Goal: Information Seeking & Learning: Learn about a topic

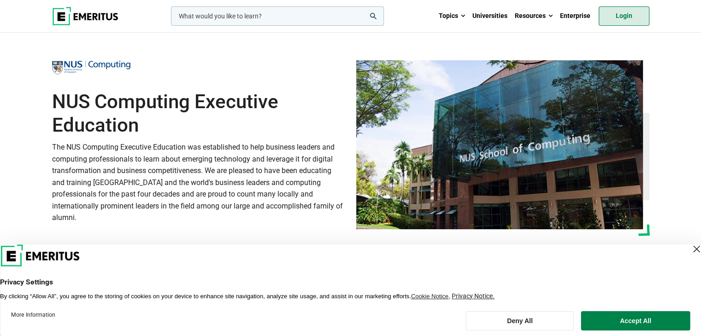
click at [632, 20] on link "Login" at bounding box center [624, 15] width 51 height 19
click at [690, 251] on div "Close Layer" at bounding box center [696, 249] width 13 height 13
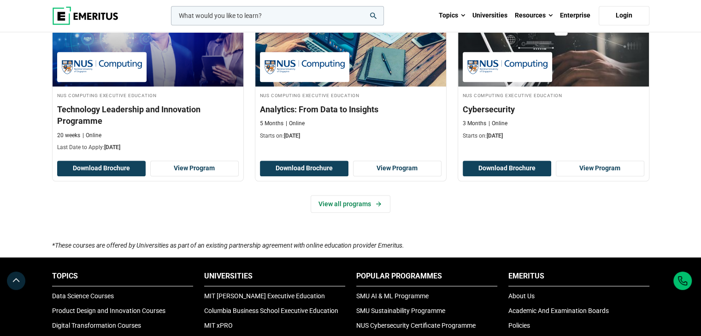
scroll to position [645, 0]
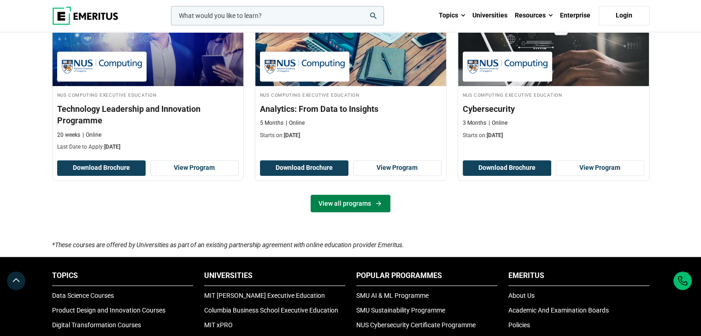
click at [340, 201] on link "View all programs" at bounding box center [351, 204] width 80 height 18
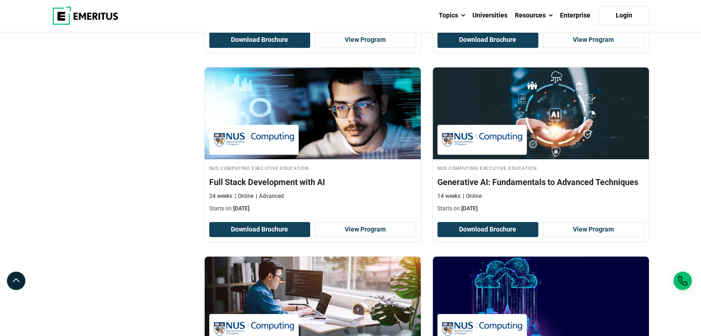
scroll to position [461, 0]
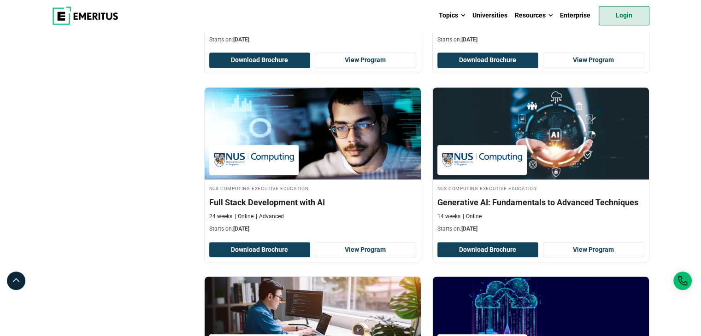
click at [630, 13] on link "Login" at bounding box center [624, 15] width 51 height 19
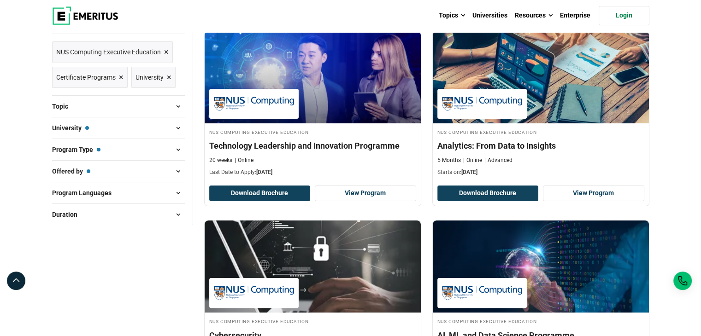
scroll to position [92, 0]
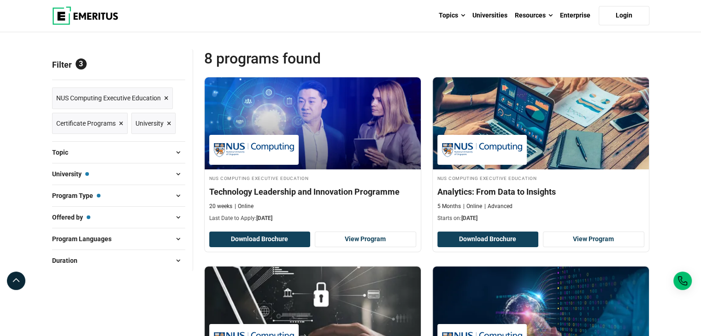
click at [168, 95] on span "×" at bounding box center [166, 98] width 5 height 13
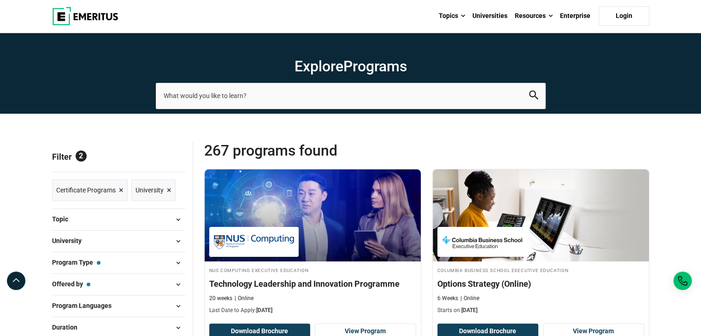
click at [177, 215] on span at bounding box center [178, 220] width 14 height 14
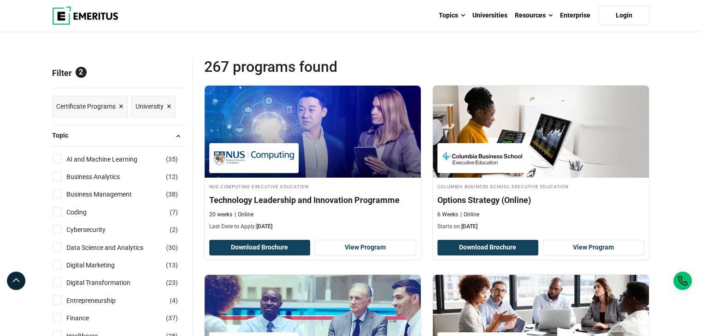
scroll to position [92, 0]
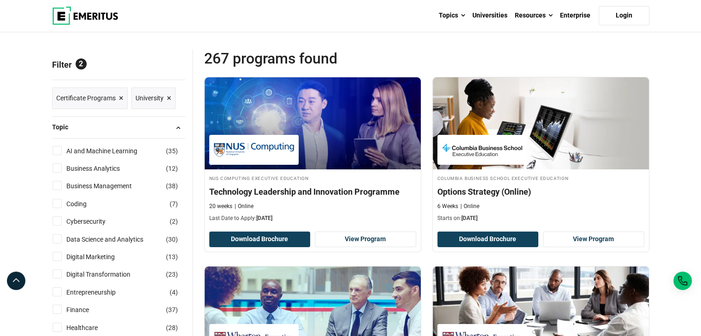
click at [57, 150] on input "AI and Machine Learning ( 35 )" at bounding box center [57, 150] width 9 height 9
checkbox input "true"
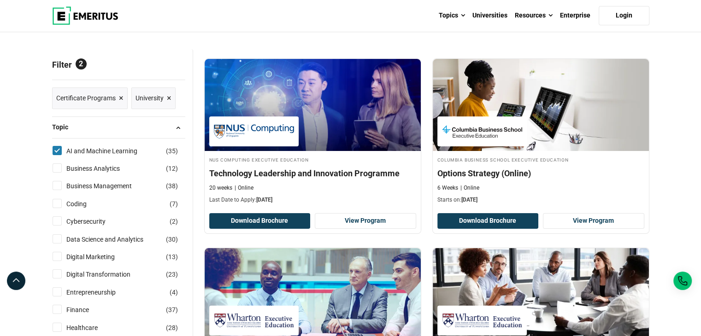
click at [60, 235] on input "Data Science and Analytics ( 30 )" at bounding box center [57, 239] width 9 height 9
checkbox input "true"
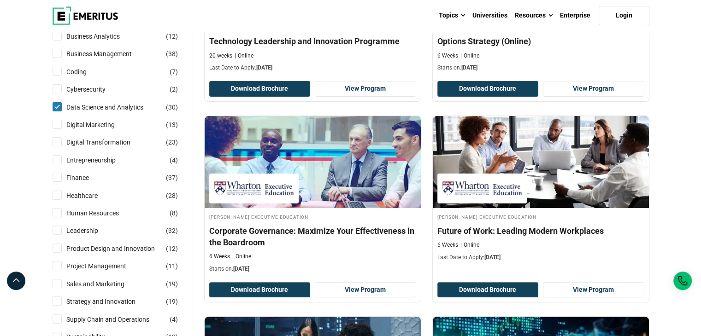
scroll to position [230, 0]
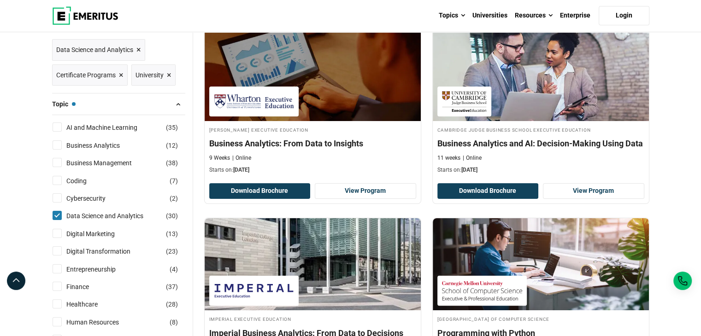
scroll to position [184, 0]
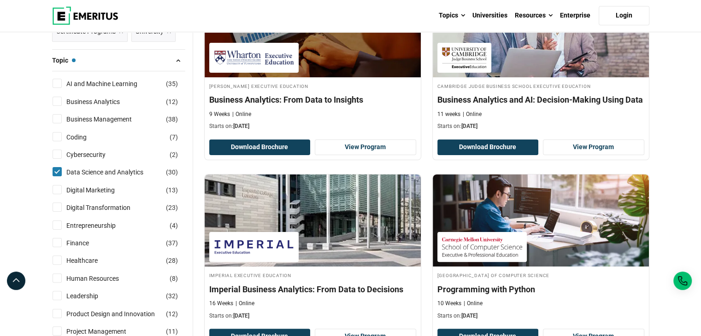
click at [63, 85] on label "AI and Machine Learning ( 35 )" at bounding box center [110, 84] width 94 height 10
click at [62, 85] on input "AI and Machine Learning ( 35 )" at bounding box center [57, 83] width 9 height 9
checkbox input "true"
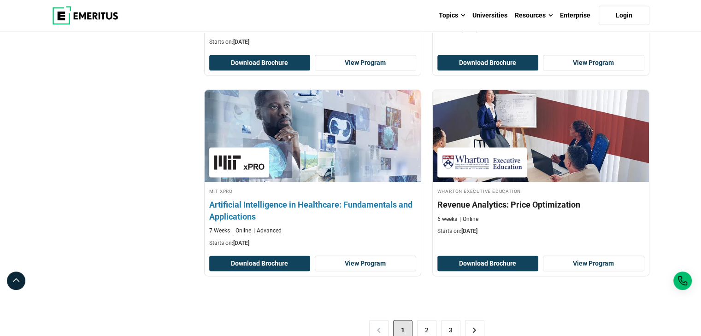
scroll to position [1890, 0]
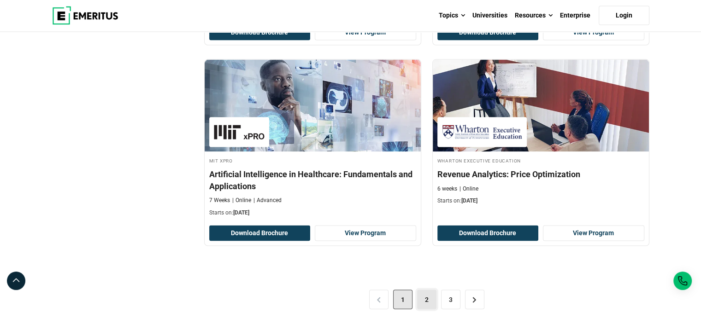
click at [425, 293] on link "2" at bounding box center [426, 299] width 19 height 19
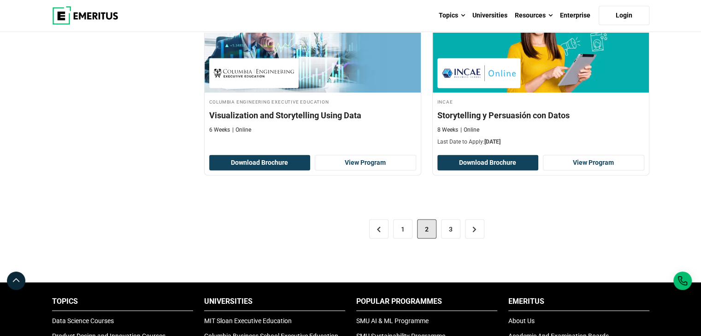
scroll to position [1890, 0]
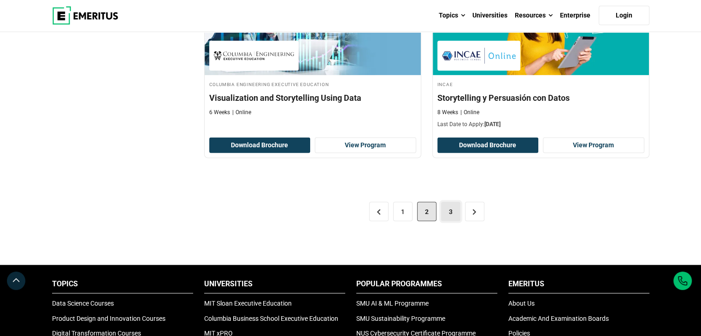
click at [448, 208] on link "3" at bounding box center [450, 211] width 19 height 19
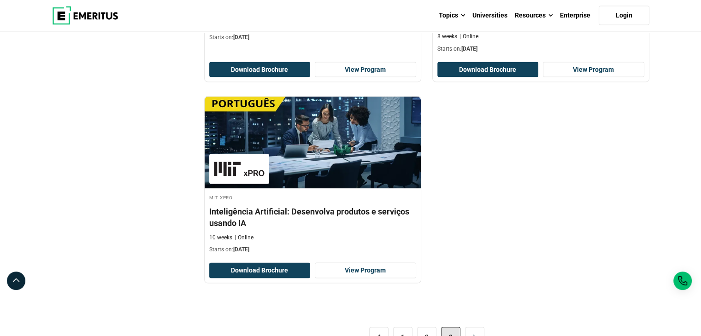
scroll to position [1844, 0]
